Goal: Information Seeking & Learning: Check status

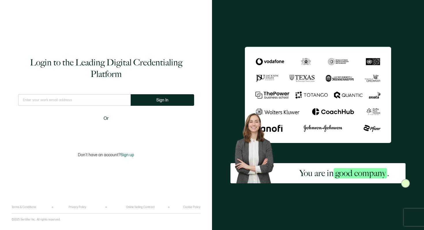
click at [107, 99] on input "text" at bounding box center [74, 100] width 113 height 12
type input "[PERSON_NAME][EMAIL_ADDRESS][DOMAIN_NAME]"
click at [158, 101] on span "Sign In" at bounding box center [164, 100] width 12 height 4
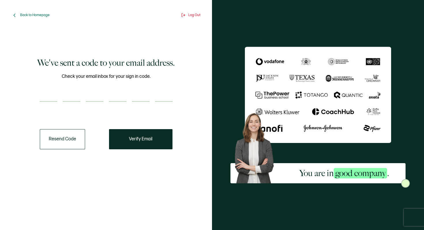
click at [90, 94] on input "number" at bounding box center [94, 96] width 17 height 12
click at [54, 95] on input "number" at bounding box center [48, 96] width 17 height 12
type input "9"
type input "7"
type input "5"
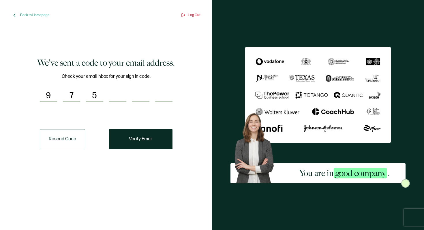
type input "0"
type input "8"
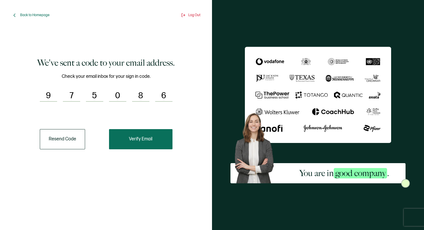
type input "6"
click at [123, 130] on button "Verify Email" at bounding box center [140, 139] width 63 height 20
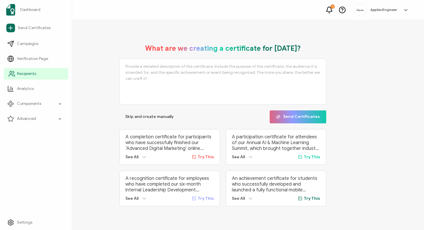
click at [21, 74] on span "Recipients" at bounding box center [26, 74] width 19 height 6
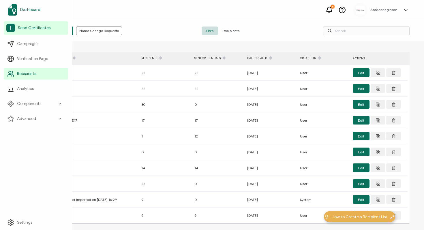
click at [29, 10] on span "Dashboard" at bounding box center [30, 10] width 20 height 6
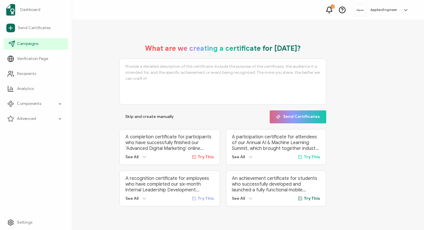
click at [45, 43] on link "Campaigns" at bounding box center [36, 44] width 64 height 12
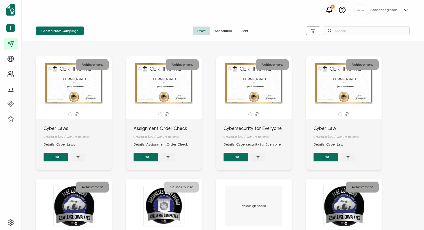
click at [247, 30] on span "Sent" at bounding box center [245, 31] width 16 height 9
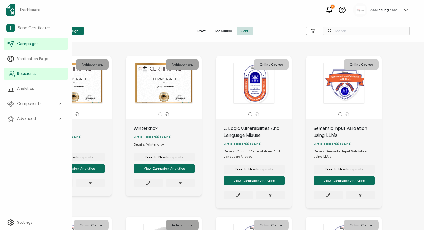
click at [27, 71] on span "Recipients" at bounding box center [26, 74] width 19 height 6
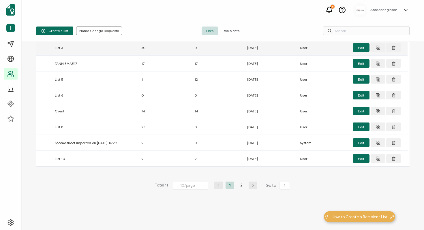
scroll to position [59, 0]
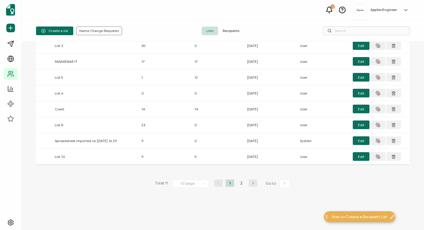
click at [202, 183] on icon at bounding box center [205, 184] width 6 height 6
click at [188, 171] on li "100/page" at bounding box center [191, 169] width 40 height 10
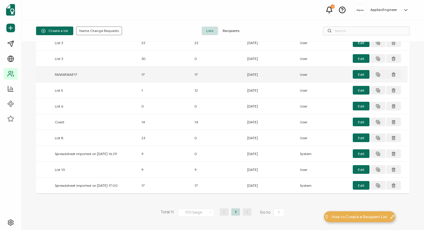
scroll to position [46, 0]
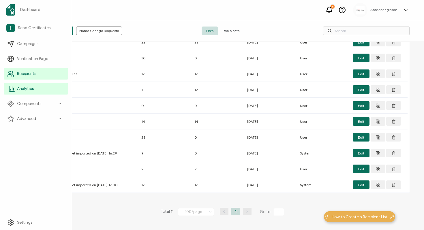
click at [14, 86] on icon at bounding box center [11, 88] width 7 height 7
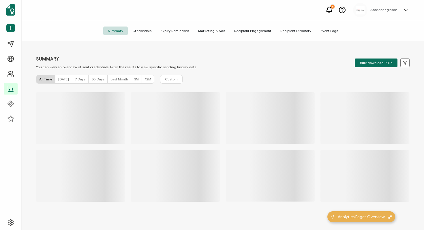
click at [60, 78] on span "[DATE]" at bounding box center [63, 79] width 11 height 4
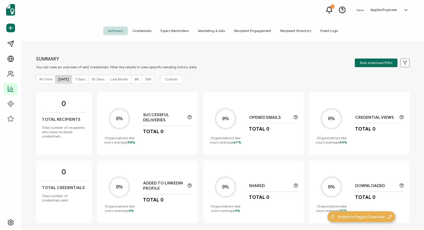
scroll to position [6, 0]
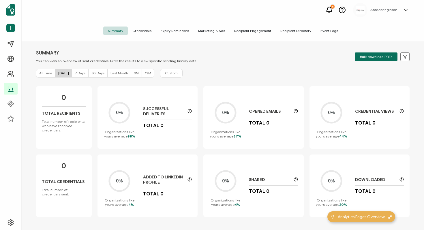
click at [140, 31] on span "Credentials" at bounding box center [142, 31] width 28 height 9
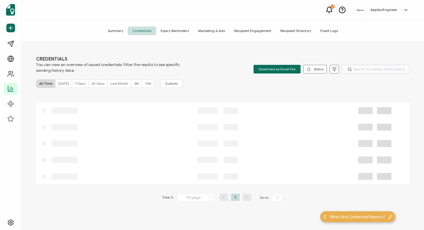
click at [62, 83] on span "[DATE]" at bounding box center [63, 83] width 11 height 4
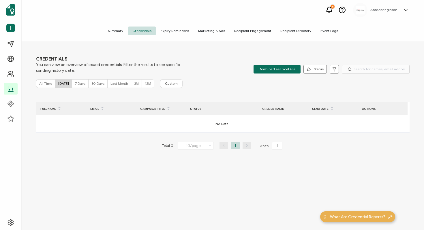
click at [79, 85] on span "7 Days" at bounding box center [80, 83] width 10 height 4
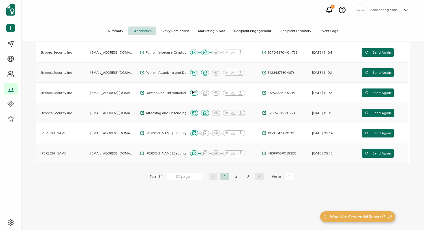
scroll to position [159, 0]
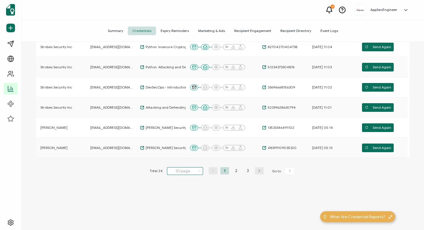
click at [187, 171] on input "10/page" at bounding box center [185, 171] width 36 height 8
click at [177, 216] on span "100/page" at bounding box center [180, 215] width 16 height 4
type input "100/page"
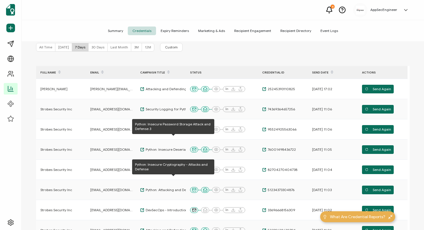
scroll to position [26, 0]
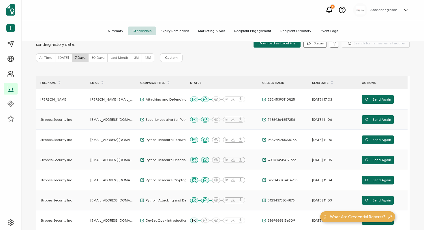
click at [328, 10] on icon at bounding box center [329, 9] width 5 height 5
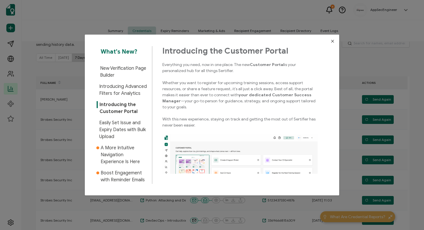
click at [330, 41] on icon "Close" at bounding box center [332, 41] width 5 height 5
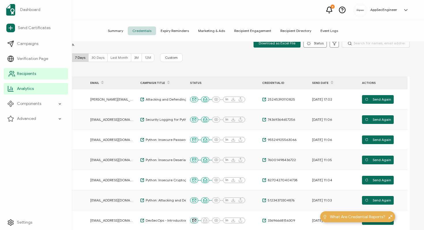
click at [24, 72] on span "Recipients" at bounding box center [26, 74] width 19 height 6
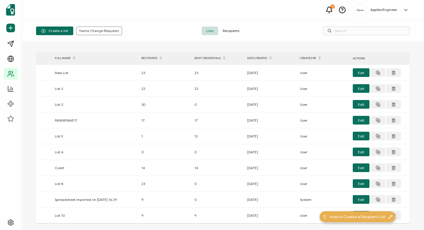
click at [230, 29] on span "Recipients" at bounding box center [231, 31] width 26 height 9
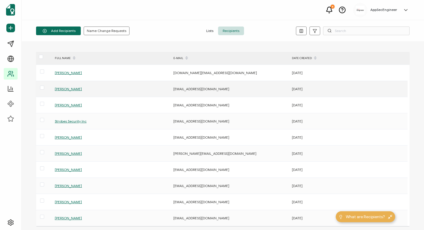
click at [63, 88] on span "[PERSON_NAME]" at bounding box center [68, 89] width 27 height 4
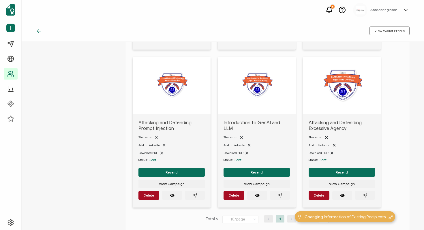
scroll to position [171, 0]
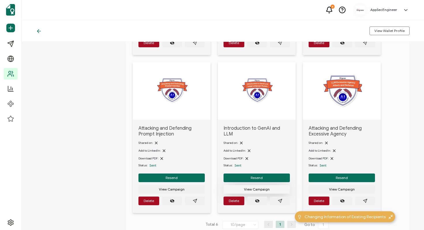
click at [185, 33] on span "View Campaign" at bounding box center [172, 31] width 26 height 3
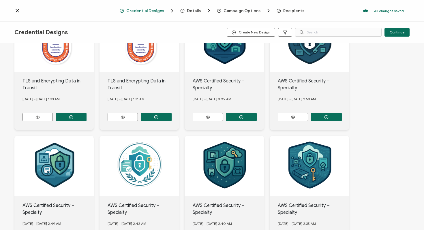
scroll to position [76, 0]
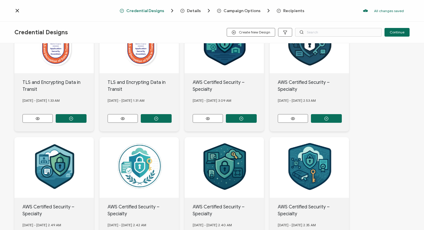
click at [14, 14] on div "Credential Designs Details Campaign Options Recipients All changes saved We sav…" at bounding box center [212, 11] width 424 height 22
click at [16, 10] on icon at bounding box center [17, 11] width 6 height 6
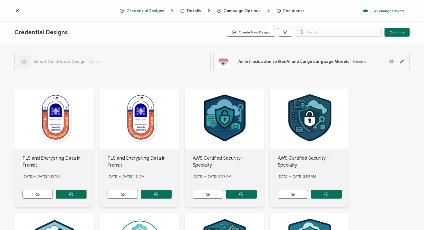
click at [199, 10] on span "Details" at bounding box center [194, 11] width 14 height 4
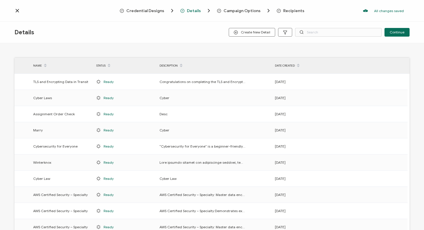
click at [234, 9] on span "Campaign Options" at bounding box center [242, 11] width 37 height 4
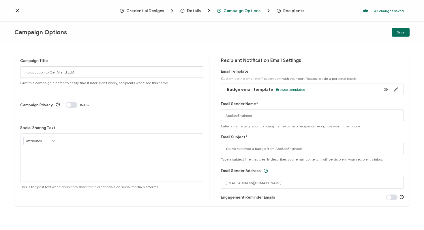
click at [299, 9] on span "Recipients" at bounding box center [293, 11] width 21 height 4
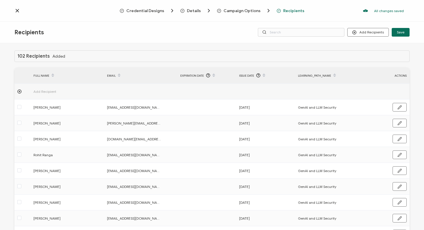
click at [18, 9] on icon at bounding box center [17, 11] width 6 height 6
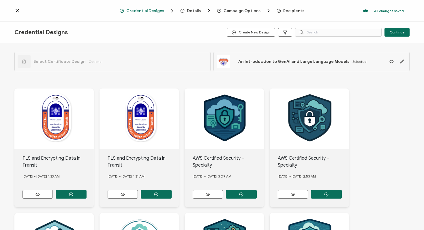
click at [190, 12] on span "Details" at bounding box center [194, 11] width 14 height 4
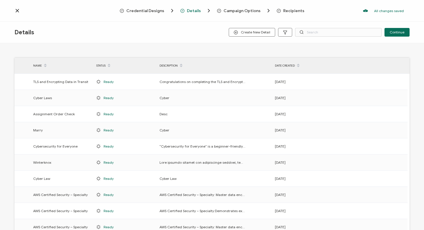
click at [20, 11] on icon at bounding box center [17, 11] width 6 height 6
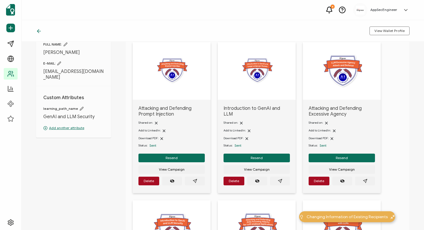
scroll to position [33, 0]
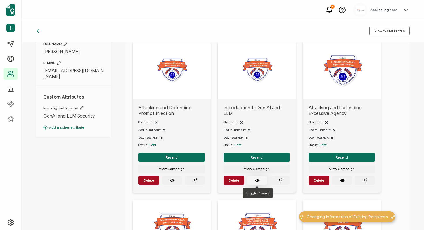
click at [255, 182] on icon "eye off" at bounding box center [257, 180] width 5 height 5
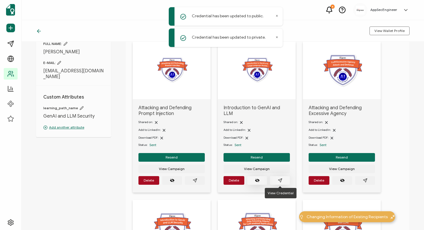
click at [279, 181] on icon "paper plane outline" at bounding box center [280, 180] width 5 height 5
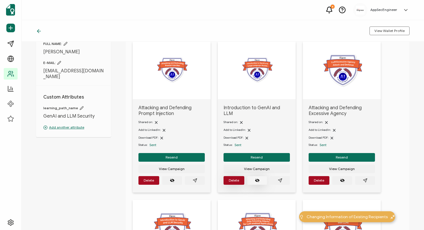
click at [159, 183] on button "Delete" at bounding box center [148, 180] width 21 height 9
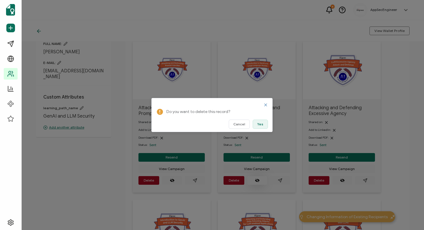
click at [257, 123] on button "Yes" at bounding box center [260, 124] width 15 height 9
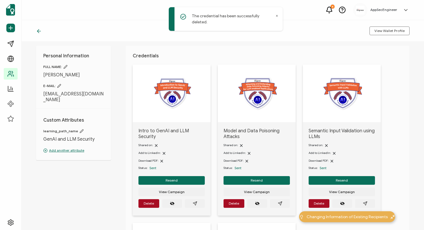
scroll to position [0, 0]
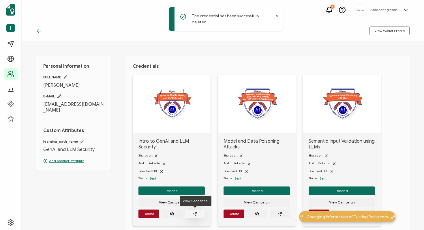
click at [194, 212] on icon "paper plane outline" at bounding box center [195, 214] width 5 height 5
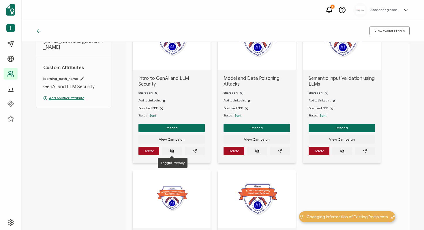
scroll to position [64, 0]
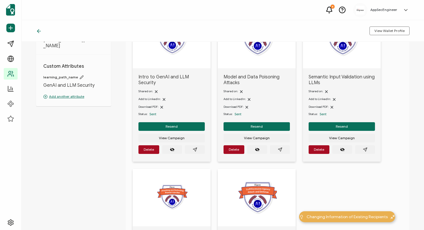
click at [153, 114] on span "Sent" at bounding box center [152, 114] width 7 height 4
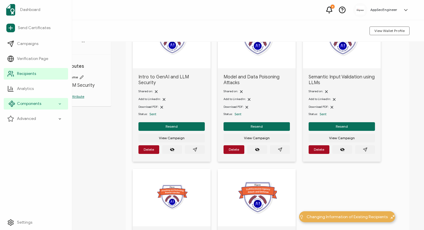
click at [16, 104] on div "Components" at bounding box center [36, 104] width 64 height 12
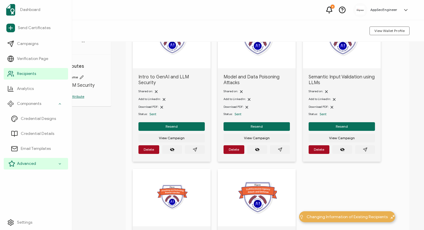
click at [29, 164] on span "Advanced" at bounding box center [26, 164] width 19 height 6
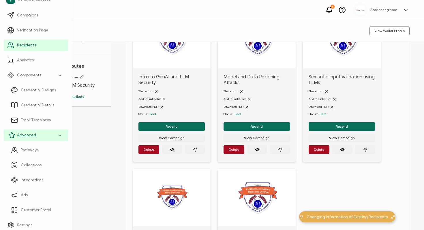
scroll to position [31, 0]
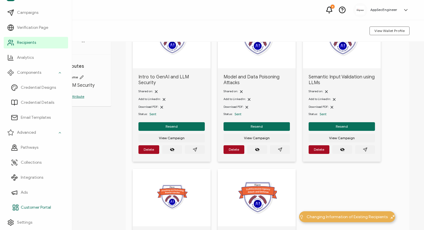
click at [28, 209] on span "Customer Portal" at bounding box center [36, 208] width 30 height 6
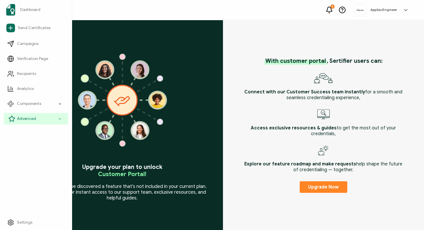
click at [42, 119] on div "Advanced" at bounding box center [36, 119] width 64 height 12
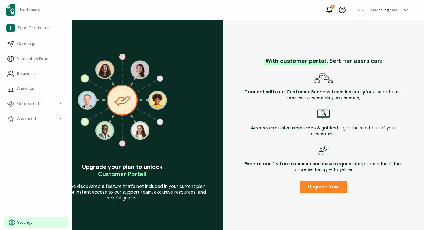
click at [15, 224] on icon at bounding box center [11, 222] width 7 height 7
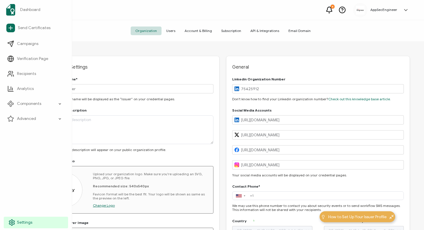
type input "[GEOGRAPHIC_DATA]"
click at [29, 74] on span "Recipients" at bounding box center [26, 74] width 19 height 6
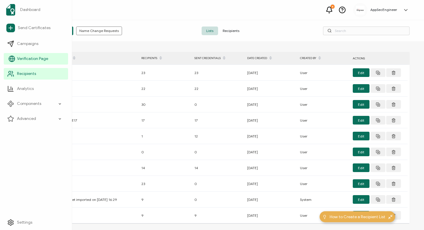
click at [29, 57] on span "Verification Page" at bounding box center [32, 59] width 31 height 6
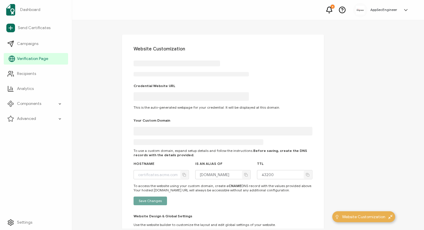
type input "[DOMAIN_NAME]"
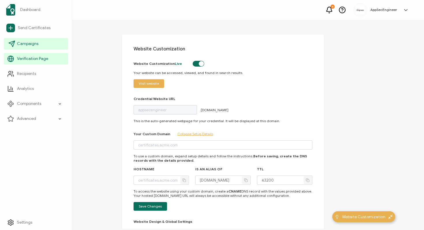
click at [29, 47] on link "Campaigns" at bounding box center [36, 44] width 64 height 12
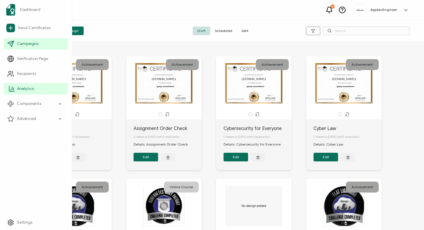
click at [21, 90] on span "Analytics" at bounding box center [25, 89] width 17 height 6
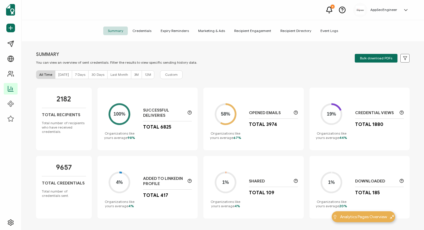
scroll to position [6, 0]
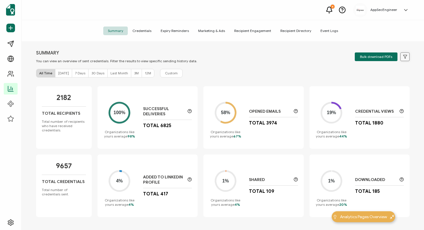
click at [403, 57] on icon at bounding box center [405, 57] width 4 height 4
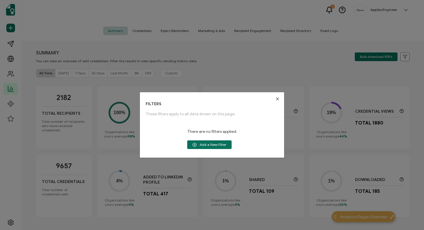
click at [278, 101] on icon "Close" at bounding box center [277, 99] width 5 height 5
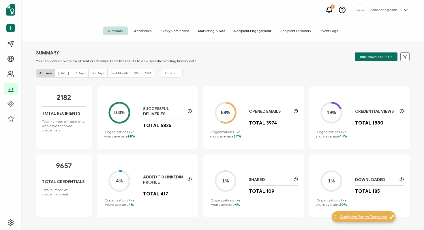
click at [359, 218] on span "Analytics Pages Overview" at bounding box center [363, 217] width 47 height 6
click at [67, 98] on p "2182" at bounding box center [64, 97] width 14 height 9
click at [66, 75] on span "[DATE]" at bounding box center [63, 73] width 11 height 4
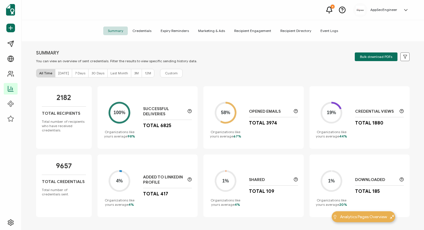
scroll to position [0, 0]
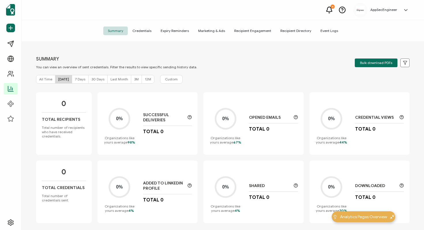
click at [75, 78] on span "7 Days" at bounding box center [80, 79] width 10 height 4
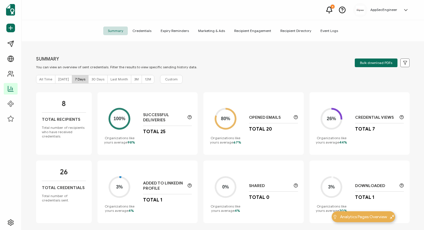
click at [63, 79] on span "[DATE]" at bounding box center [63, 79] width 11 height 4
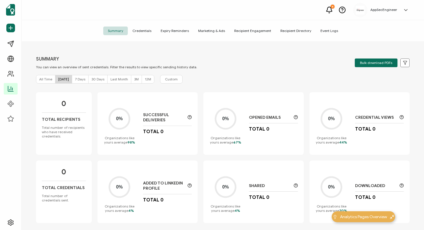
click at [142, 28] on span "Credentials" at bounding box center [142, 31] width 28 height 9
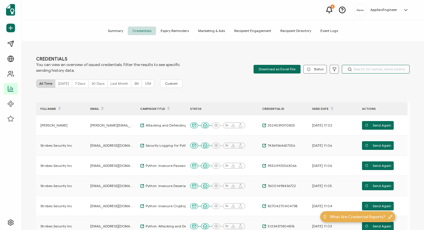
click at [380, 66] on input "text" at bounding box center [376, 69] width 68 height 9
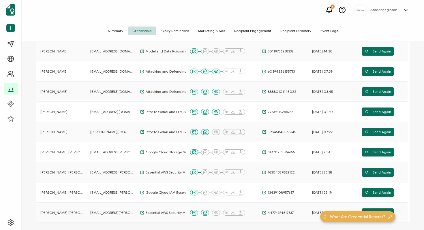
scroll to position [159, 0]
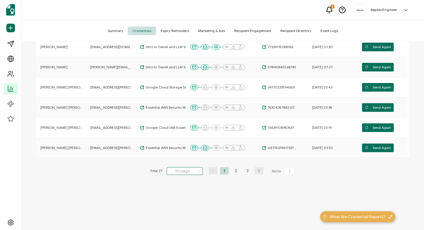
type input "kou"
click at [189, 172] on input "10/page" at bounding box center [185, 171] width 36 height 8
click at [185, 212] on li "100/page" at bounding box center [186, 215] width 40 height 10
type input "100/page"
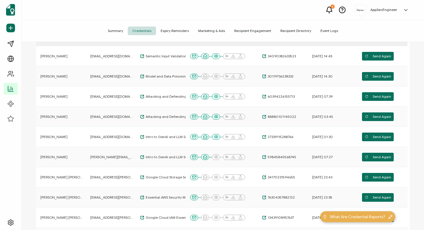
scroll to position [66, 0]
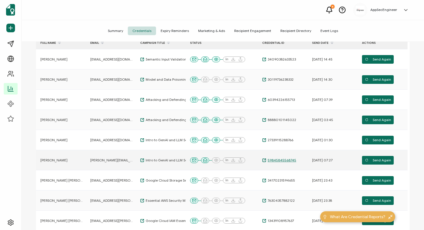
click at [265, 160] on icon at bounding box center [264, 160] width 4 height 4
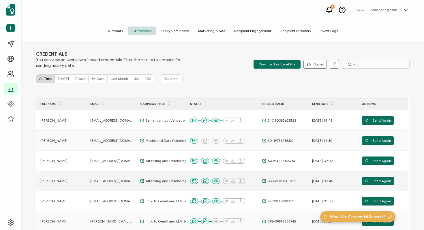
scroll to position [0, 0]
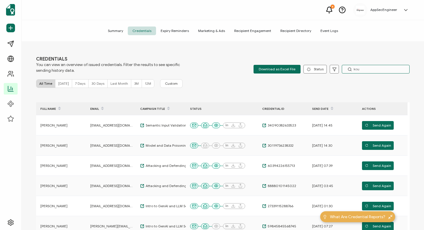
click at [363, 71] on input "kou" at bounding box center [376, 69] width 68 height 9
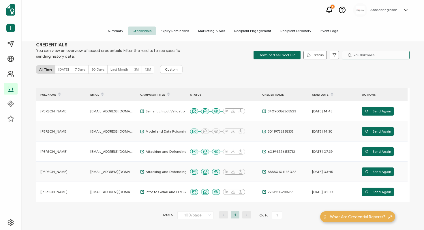
scroll to position [15, 0]
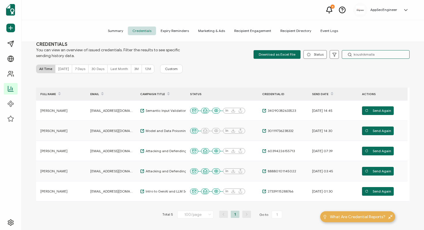
type input "koushikmalla"
click at [310, 53] on button "Status" at bounding box center [315, 54] width 23 height 9
click at [237, 81] on div "CREDENTIALS You can view an overview of issued credentials. Filter the results …" at bounding box center [223, 137] width 402 height 190
click at [327, 10] on icon at bounding box center [329, 9] width 7 height 7
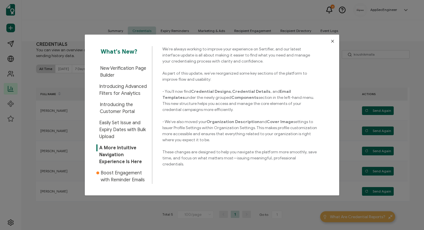
click at [333, 41] on icon "Close" at bounding box center [332, 41] width 5 height 5
